Goal: Check status: Check status

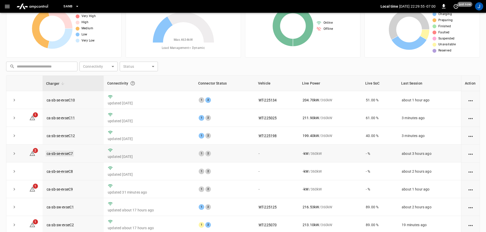
click at [57, 154] on link "ca-sb-se-evseC7" at bounding box center [60, 154] width 28 height 6
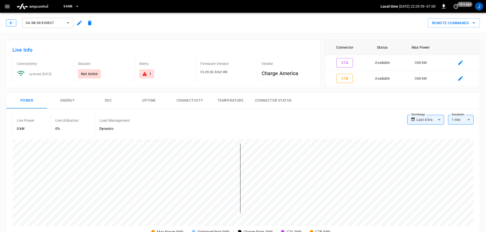
click at [10, 21] on icon "button" at bounding box center [11, 22] width 5 height 5
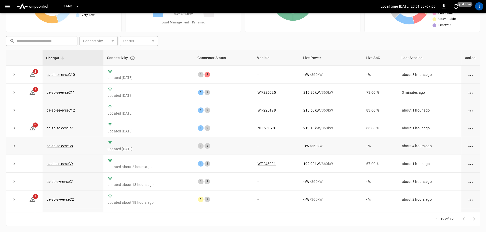
scroll to position [1, 0]
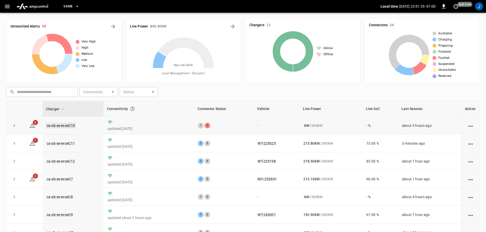
click at [68, 126] on link "ca-sb-se-evseC10" at bounding box center [61, 126] width 30 height 6
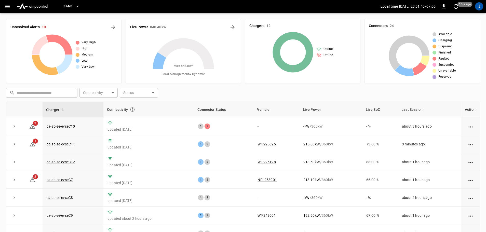
scroll to position [1, 0]
